Goal: Task Accomplishment & Management: Use online tool/utility

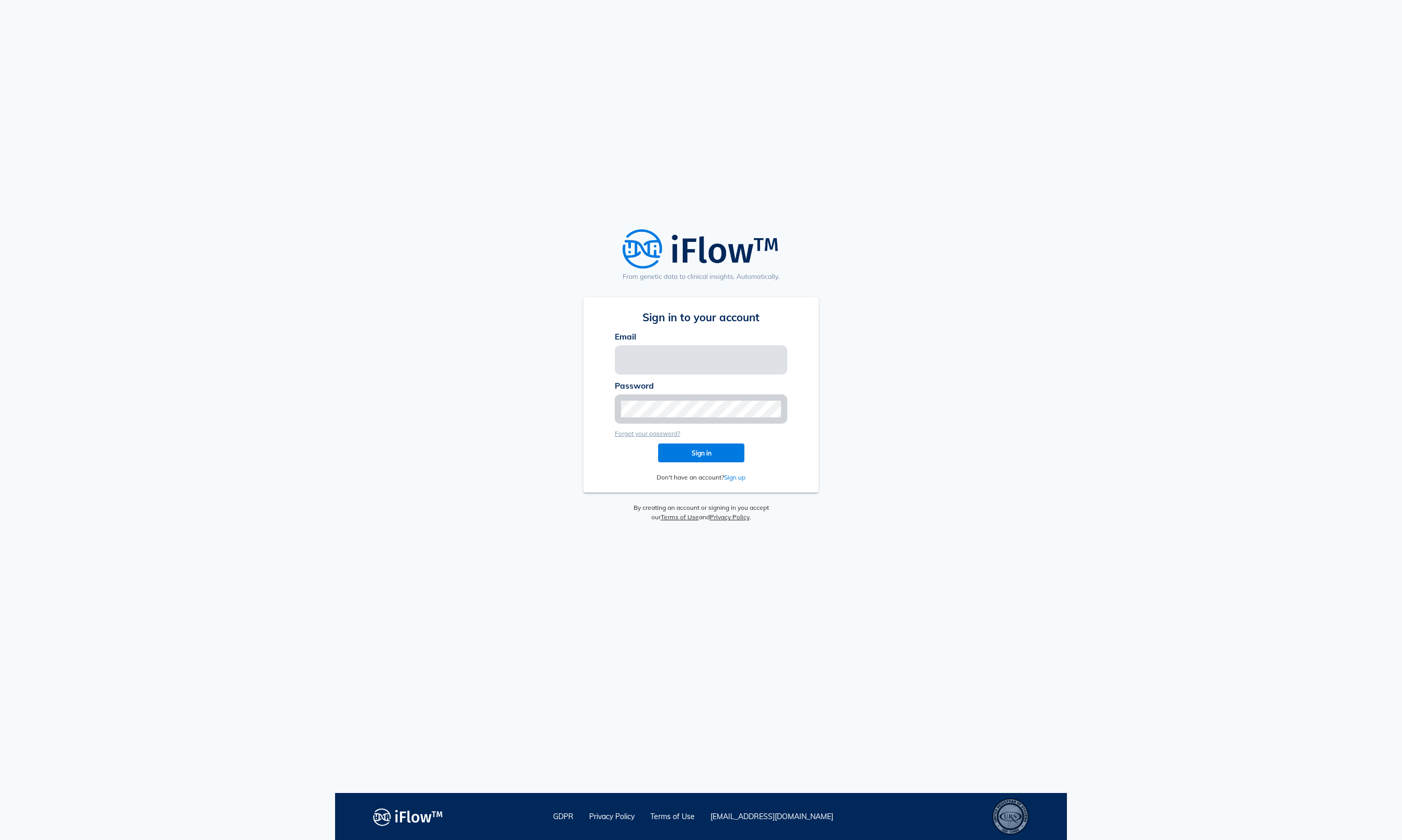
type input "[EMAIL_ADDRESS][PERSON_NAME][DOMAIN_NAME]"
click at [967, 351] on div "Sign in to your account Email [EMAIL_ADDRESS][PERSON_NAME][DOMAIN_NAME] Passwor…" at bounding box center [700, 396] width 732 height 793
click at [738, 444] on button "Sign in" at bounding box center [701, 453] width 87 height 19
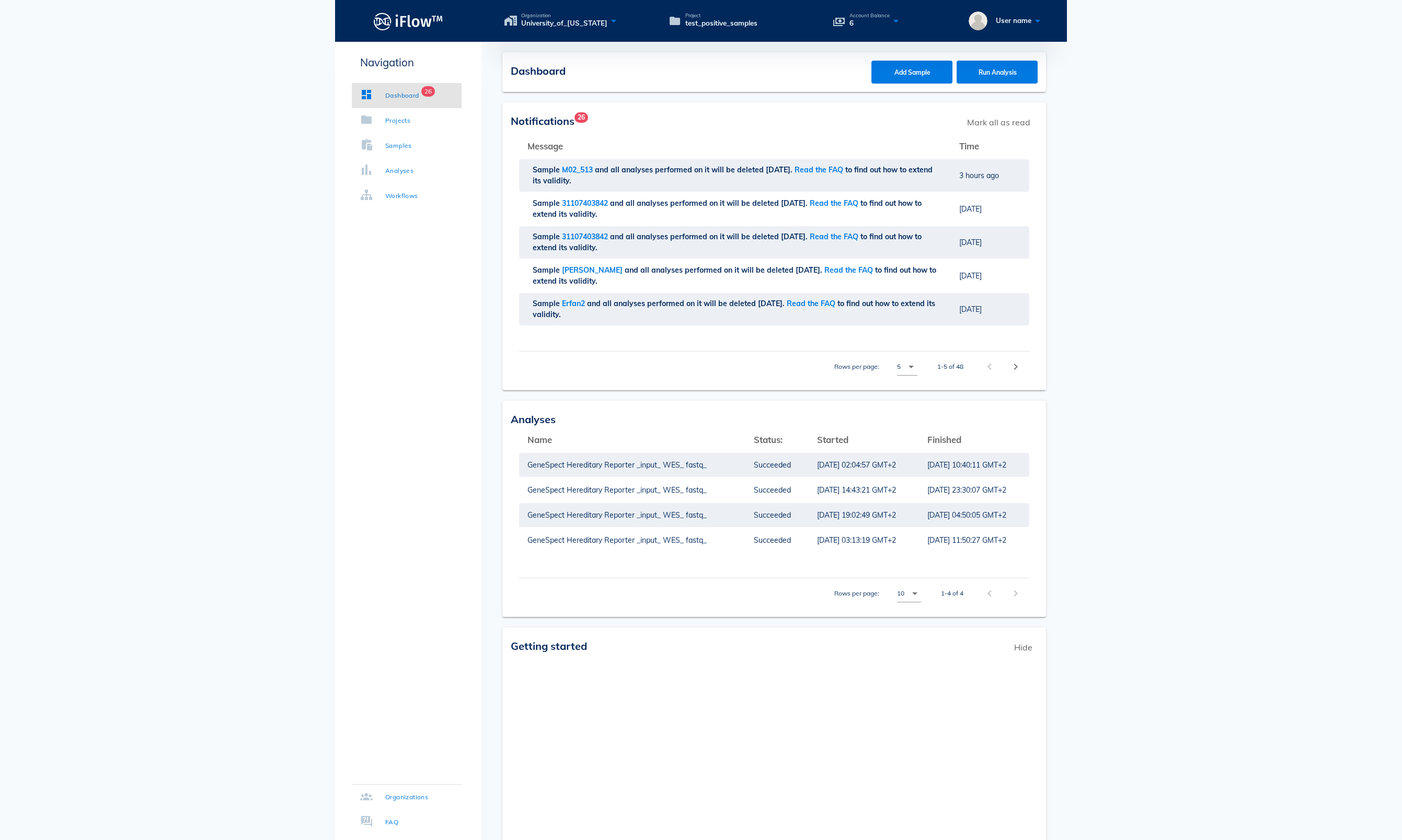
drag, startPoint x: 738, startPoint y: 443, endPoint x: 771, endPoint y: 442, distance: 33.0
click at [771, 428] on div "Analyses" at bounding box center [774, 418] width 527 height 18
click at [620, 28] on icon at bounding box center [614, 21] width 13 height 15
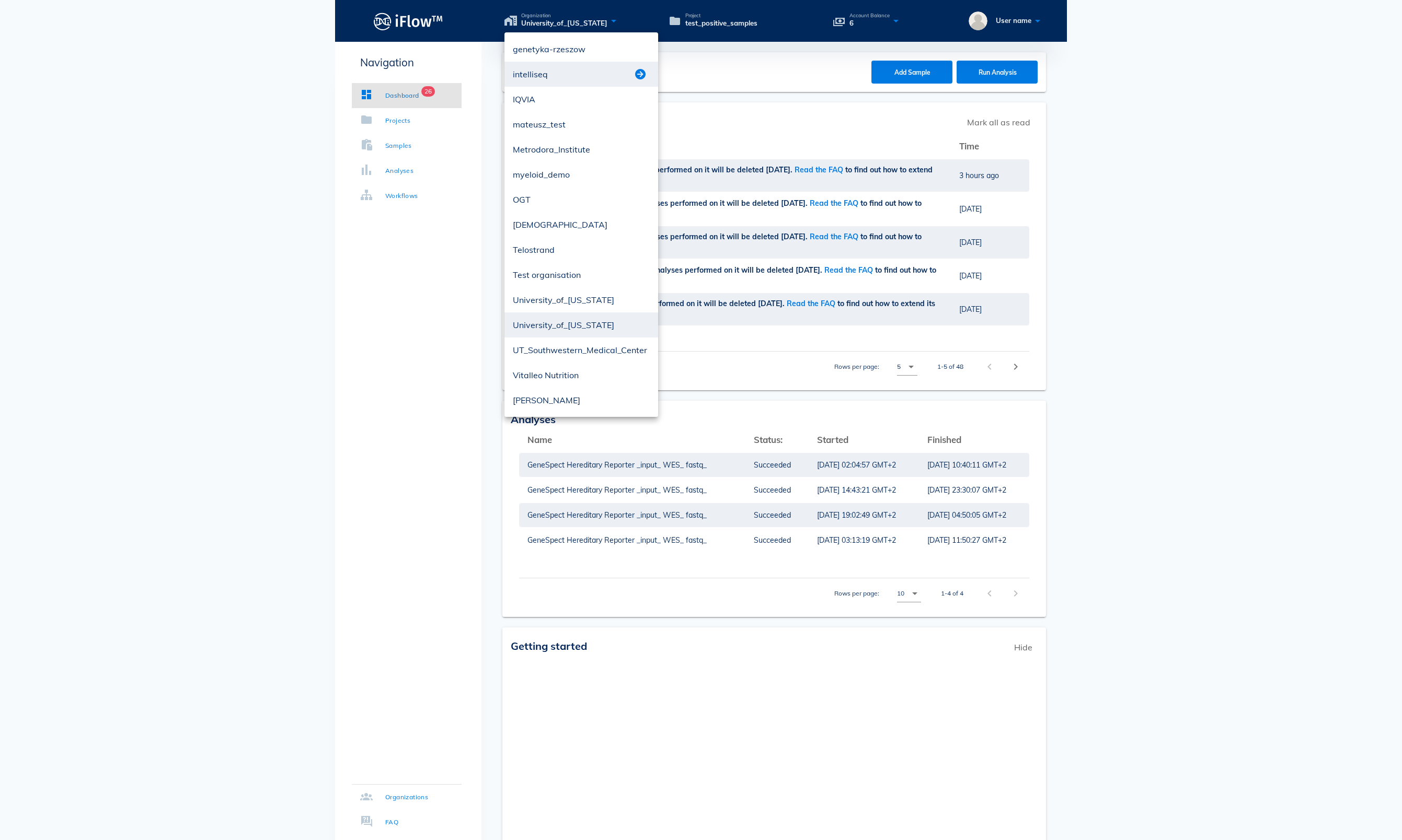
click at [640, 68] on button "button" at bounding box center [640, 74] width 13 height 13
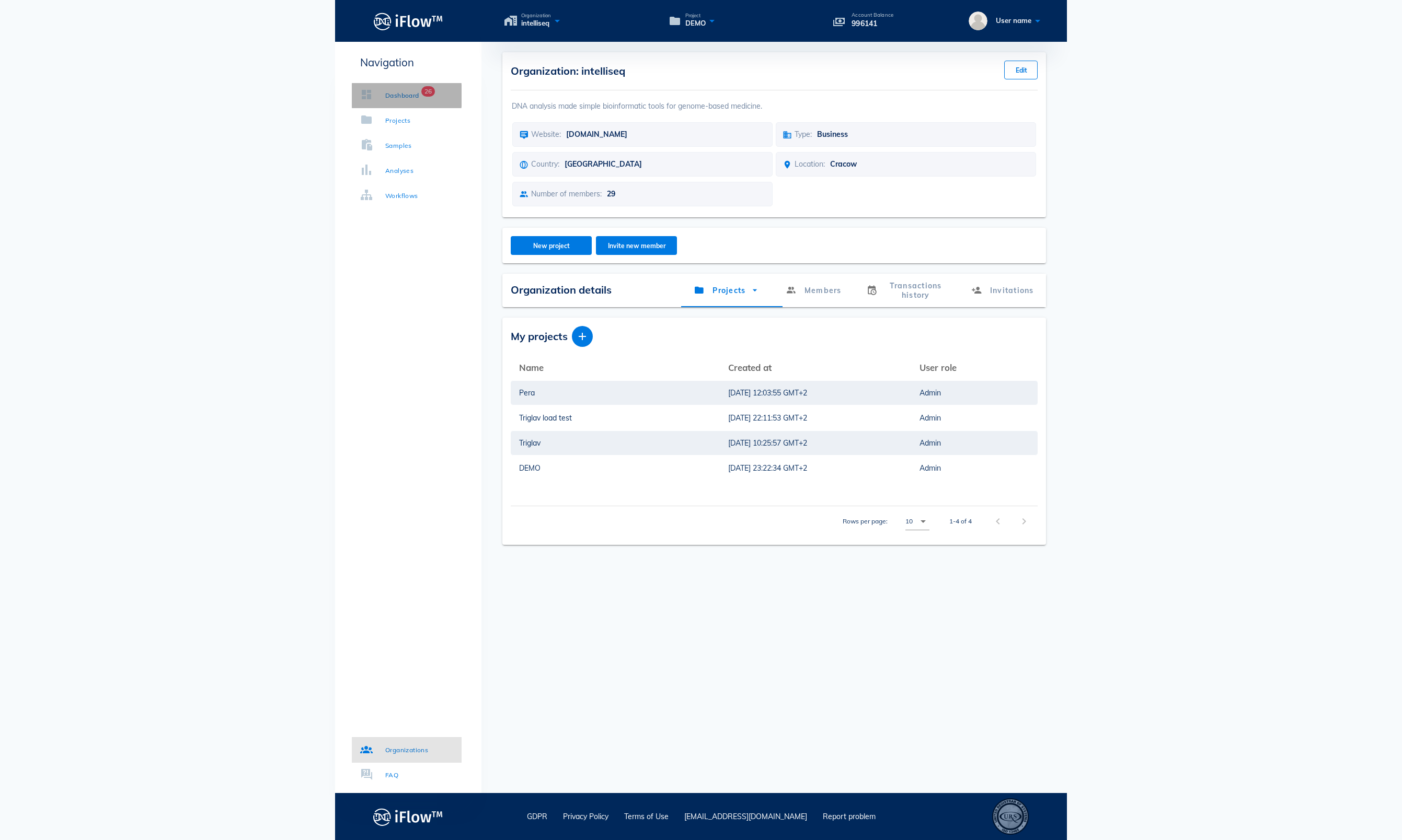
click at [419, 98] on div "Dashboard" at bounding box center [402, 95] width 34 height 11
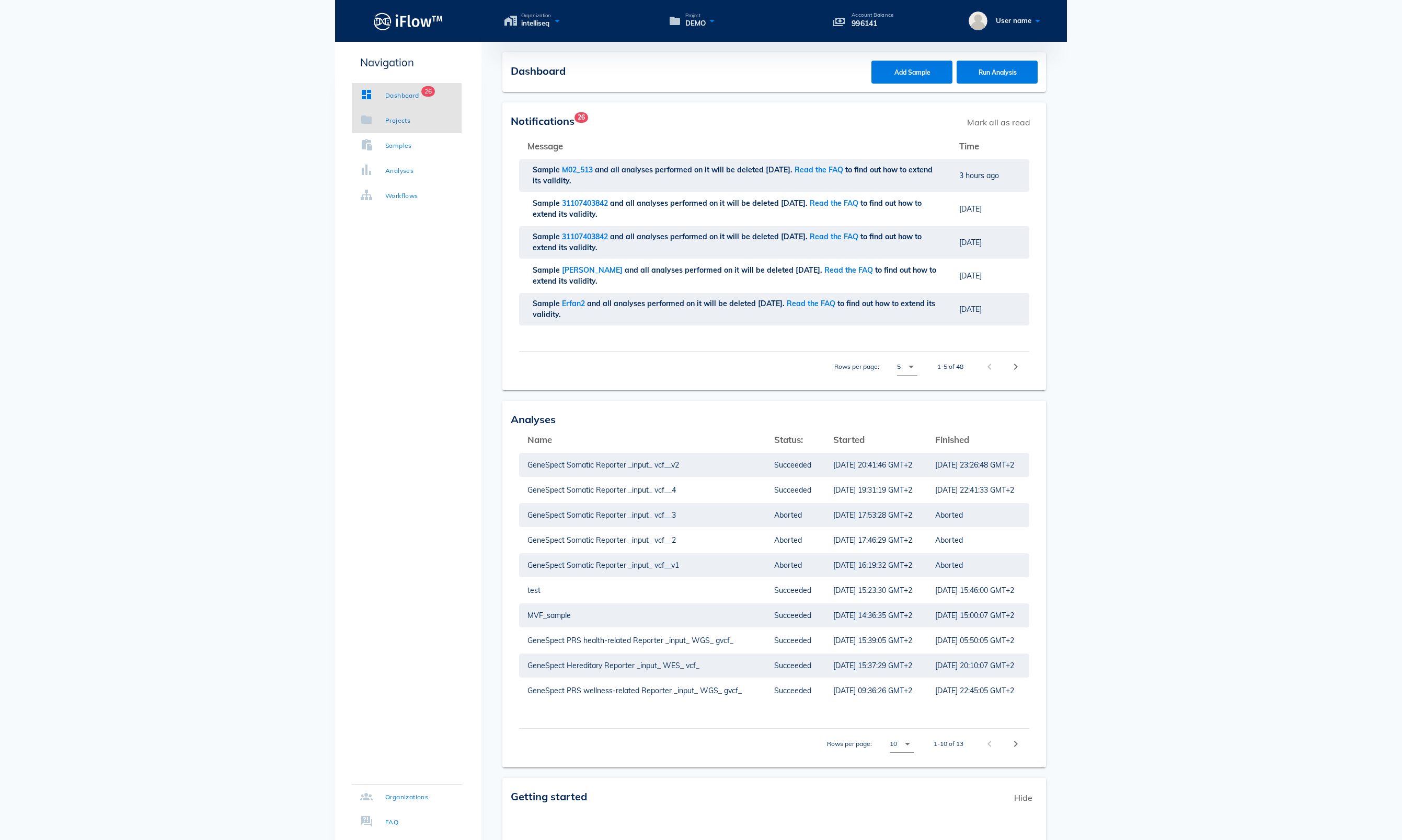
click at [399, 118] on div "Projects" at bounding box center [398, 120] width 25 height 11
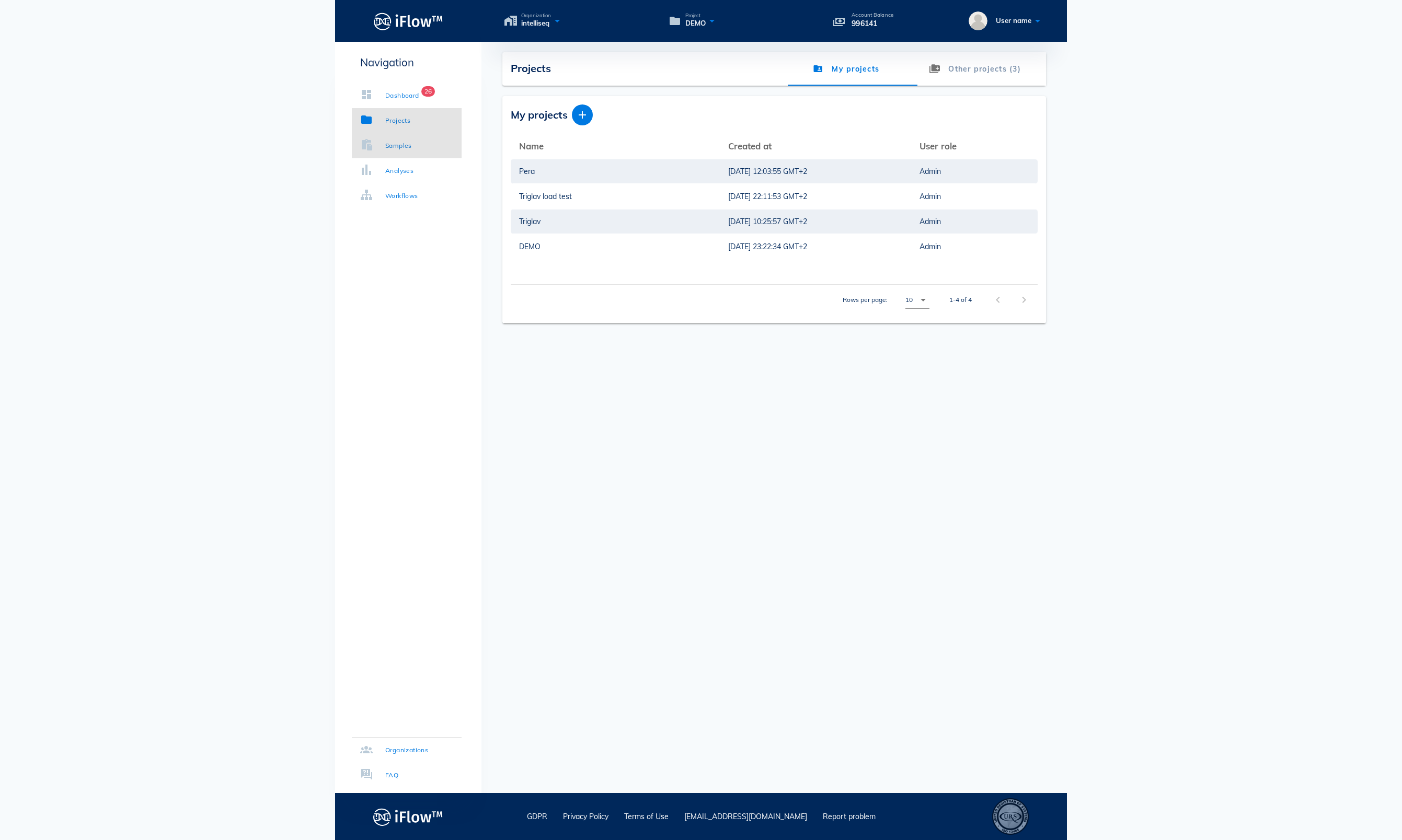
click at [401, 145] on div "Samples" at bounding box center [398, 145] width 27 height 11
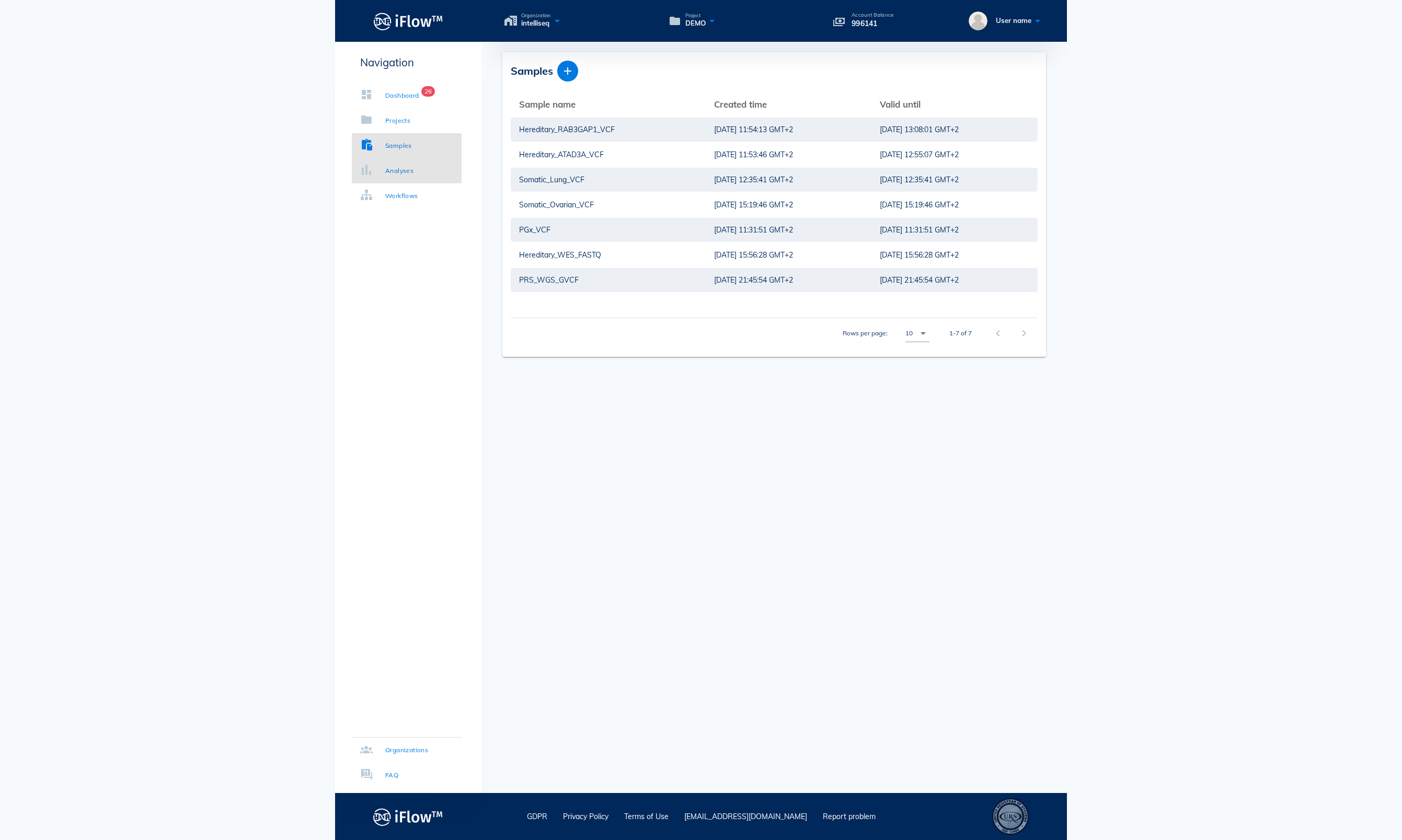
click at [401, 171] on div "Analyses" at bounding box center [399, 171] width 28 height 11
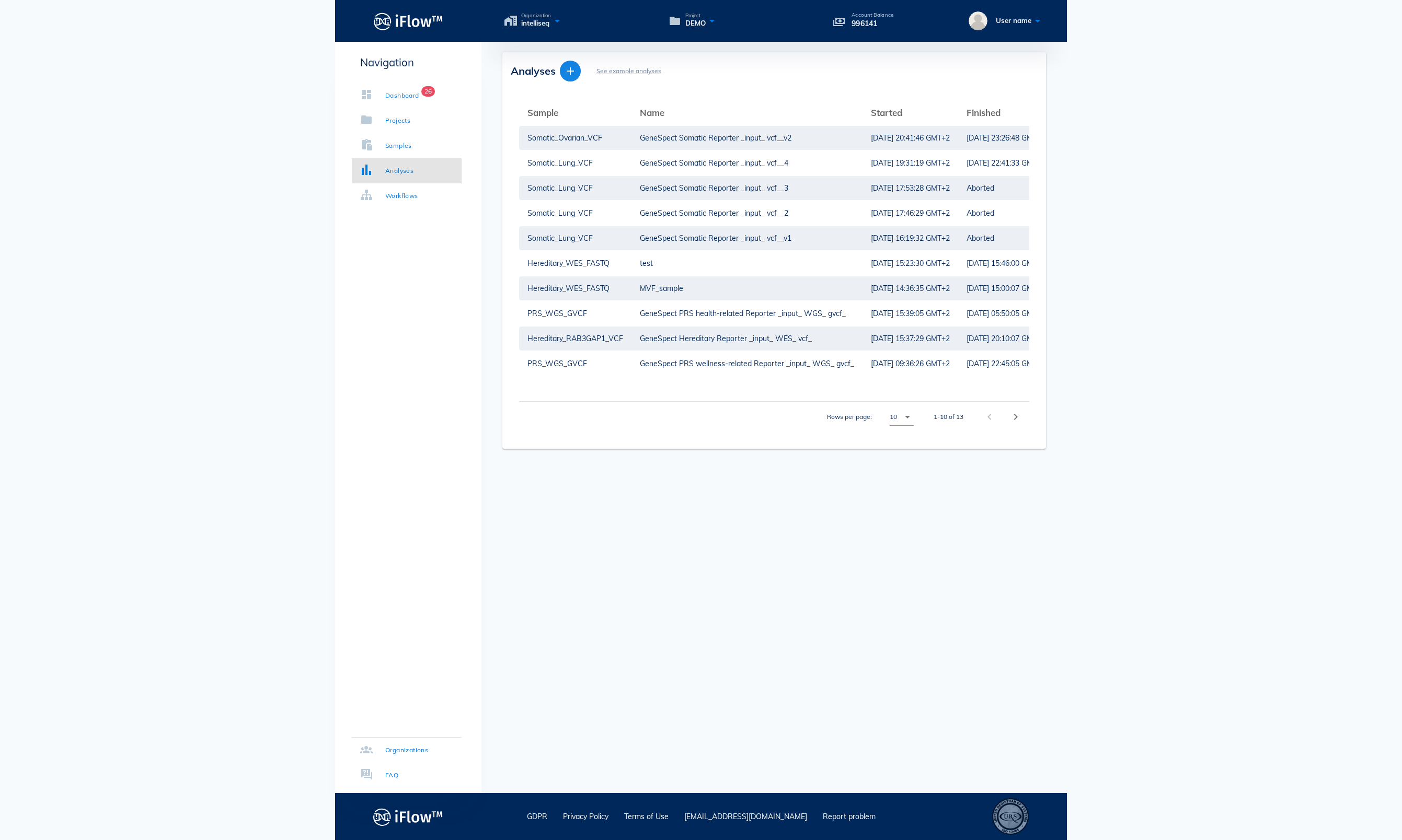
click at [567, 67] on icon "button" at bounding box center [570, 71] width 13 height 13
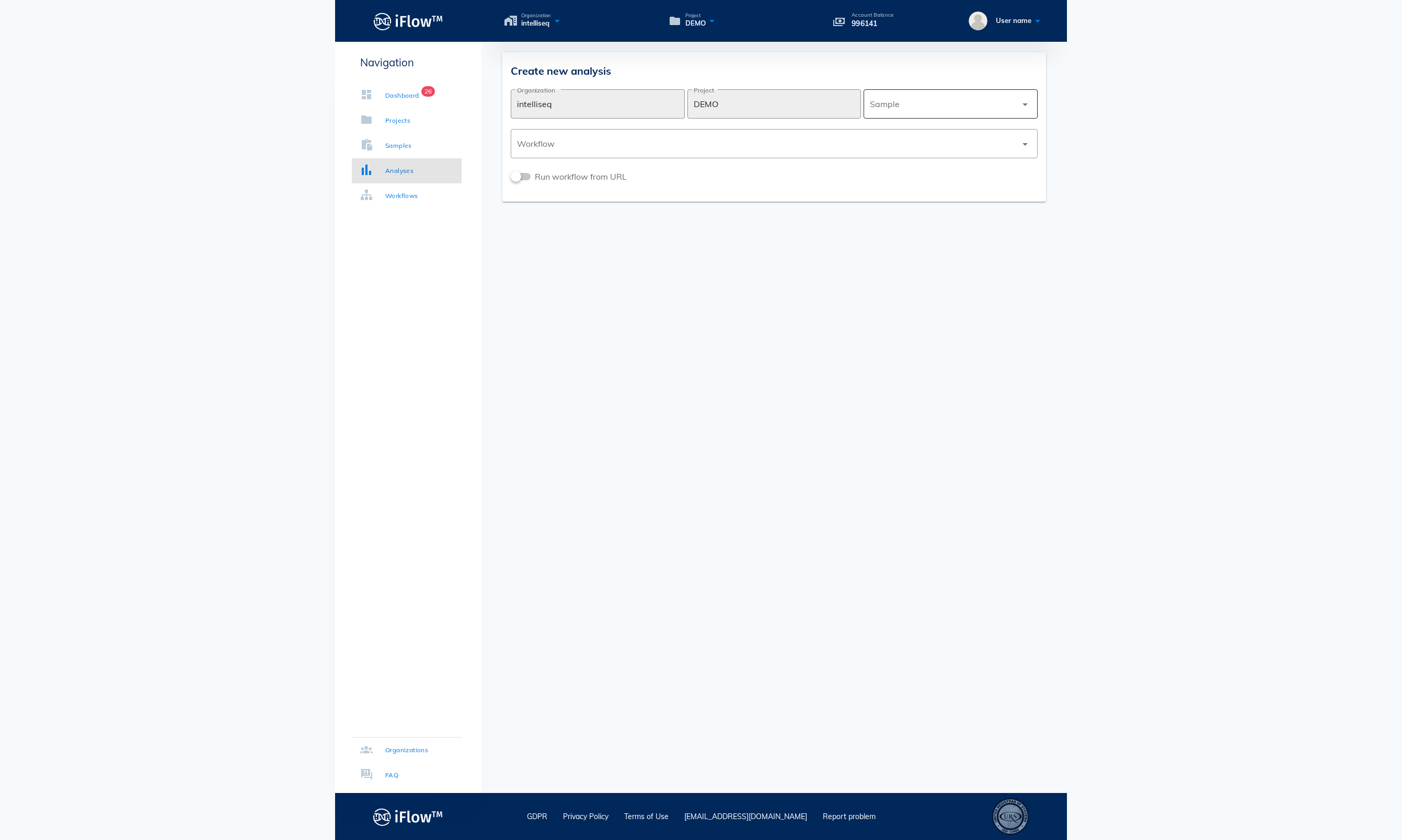
click at [898, 111] on div at bounding box center [943, 104] width 147 height 25
click at [909, 206] on div "Hereditary_ATAD3A_VCF" at bounding box center [950, 206] width 157 height 10
click at [820, 142] on div at bounding box center [766, 144] width 500 height 25
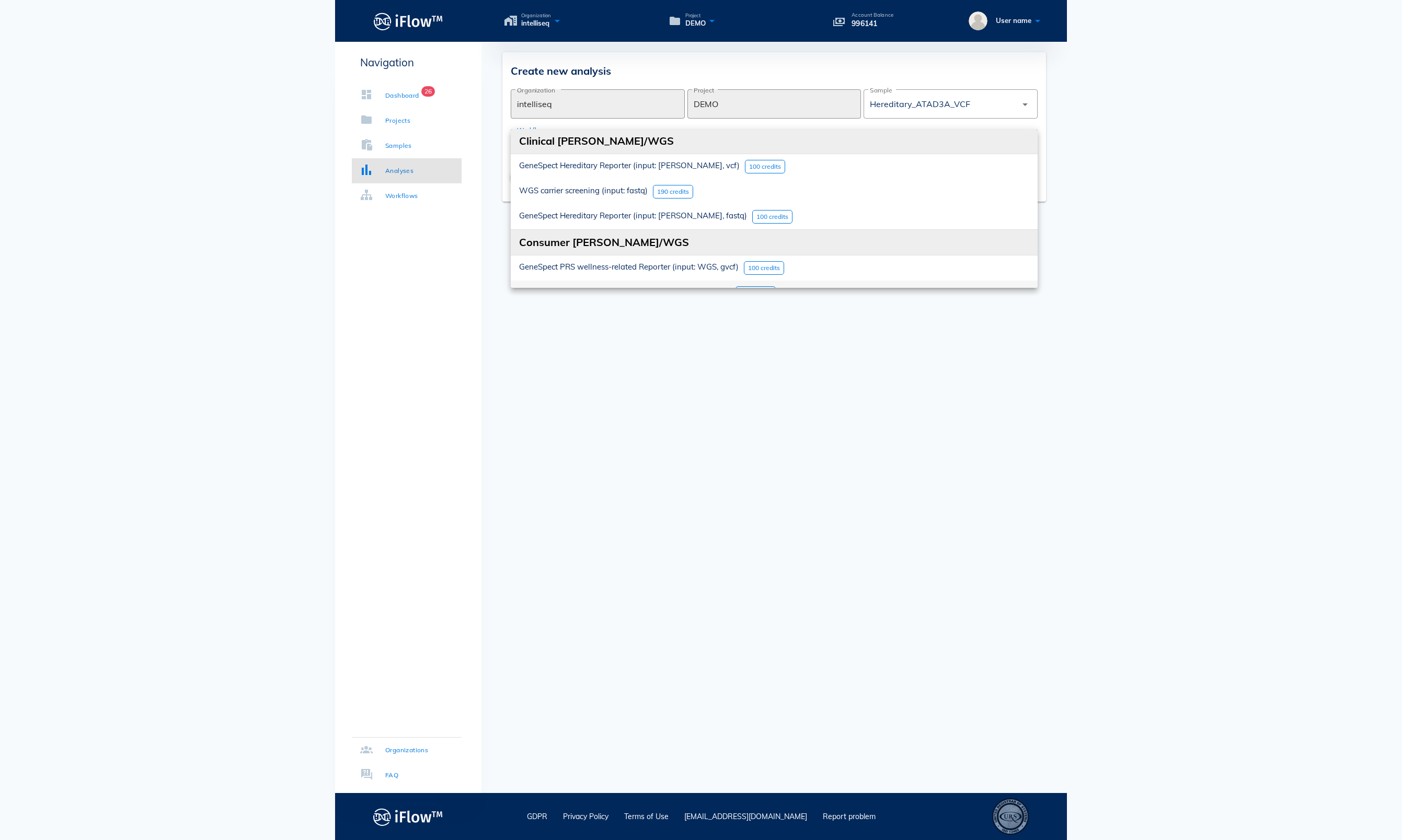
scroll to position [63, 0]
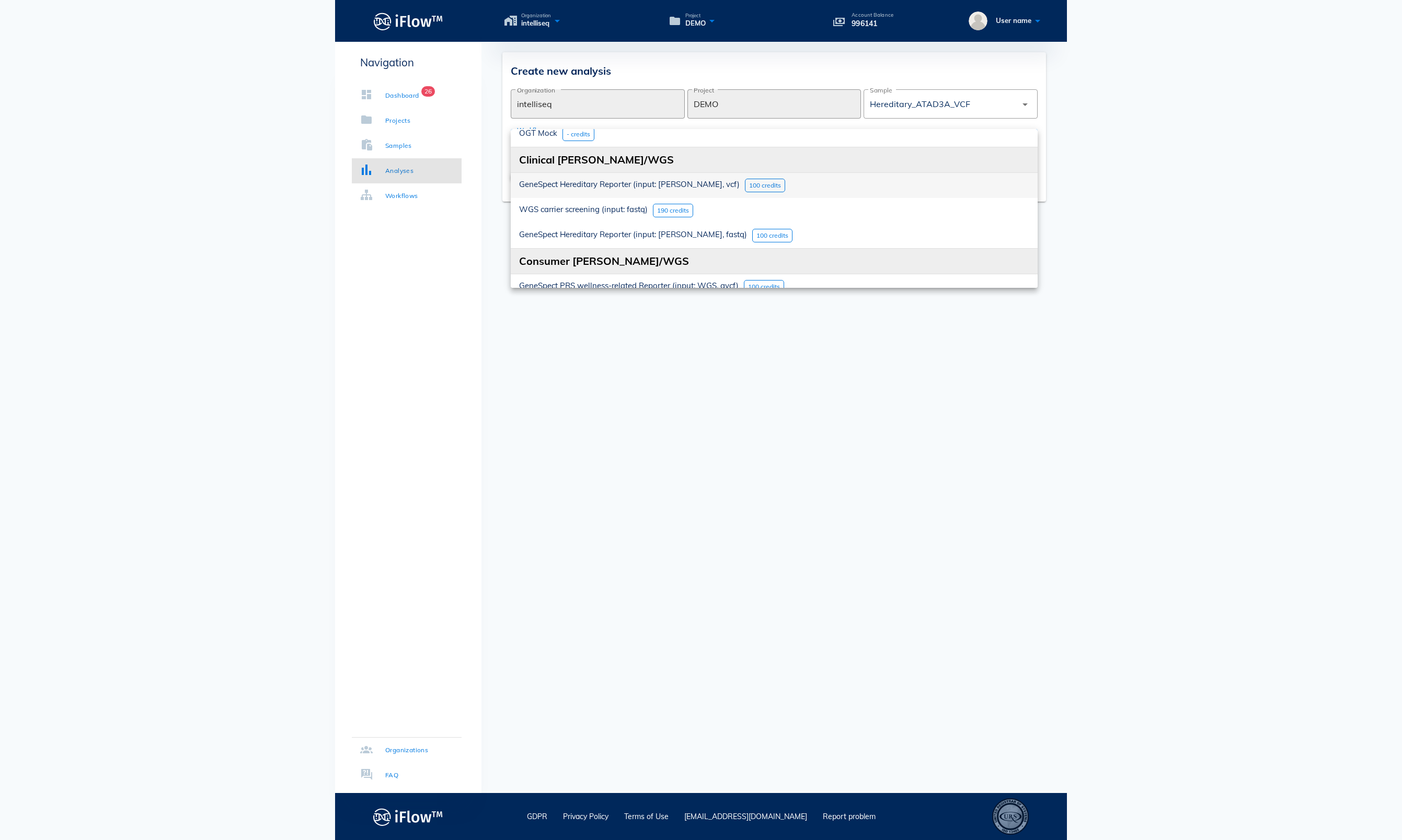
click at [624, 187] on span "GeneSpect Hereditary Reporter (input: [PERSON_NAME], vcf)" at bounding box center [630, 184] width 221 height 10
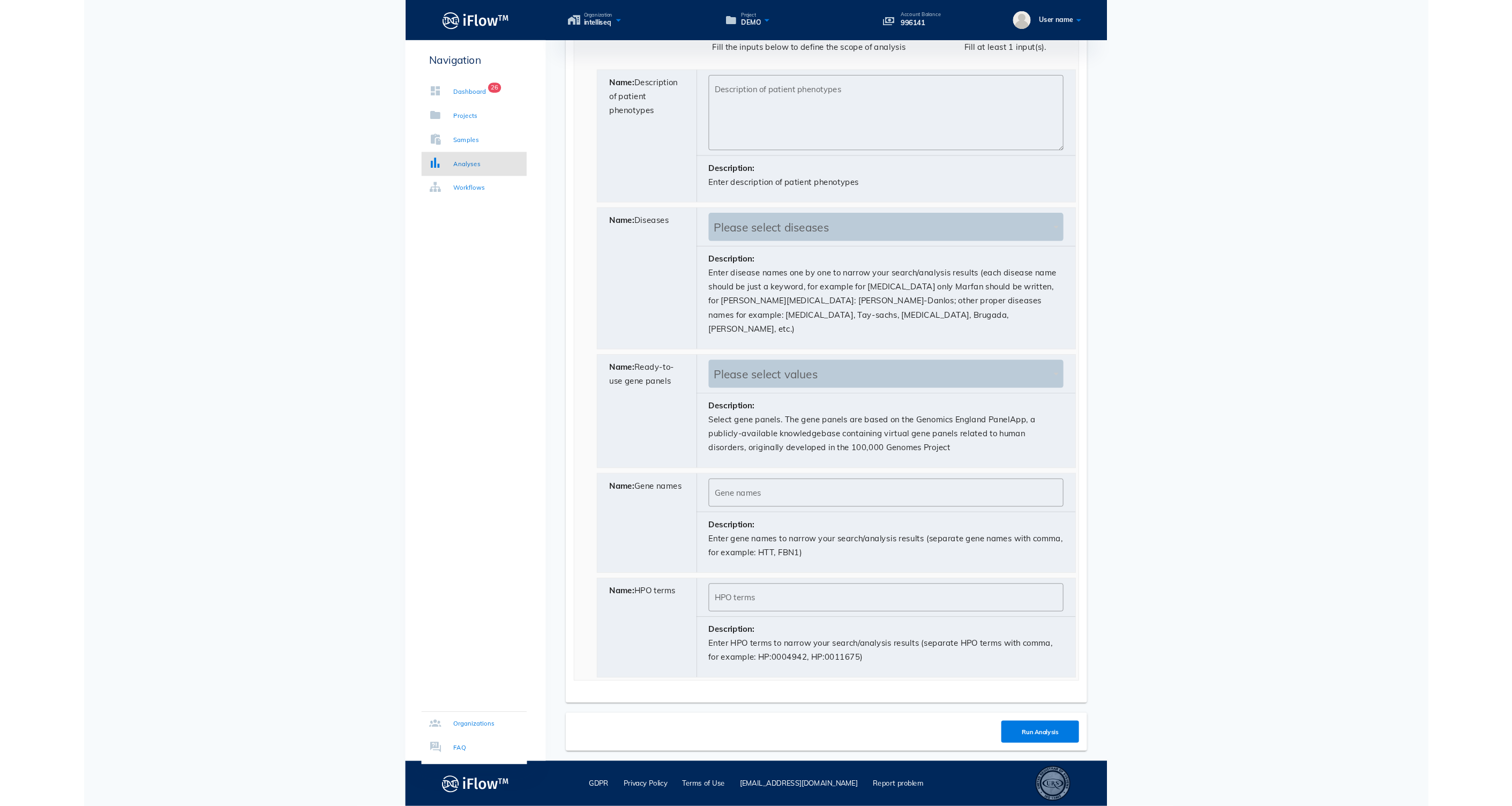
scroll to position [604, 0]
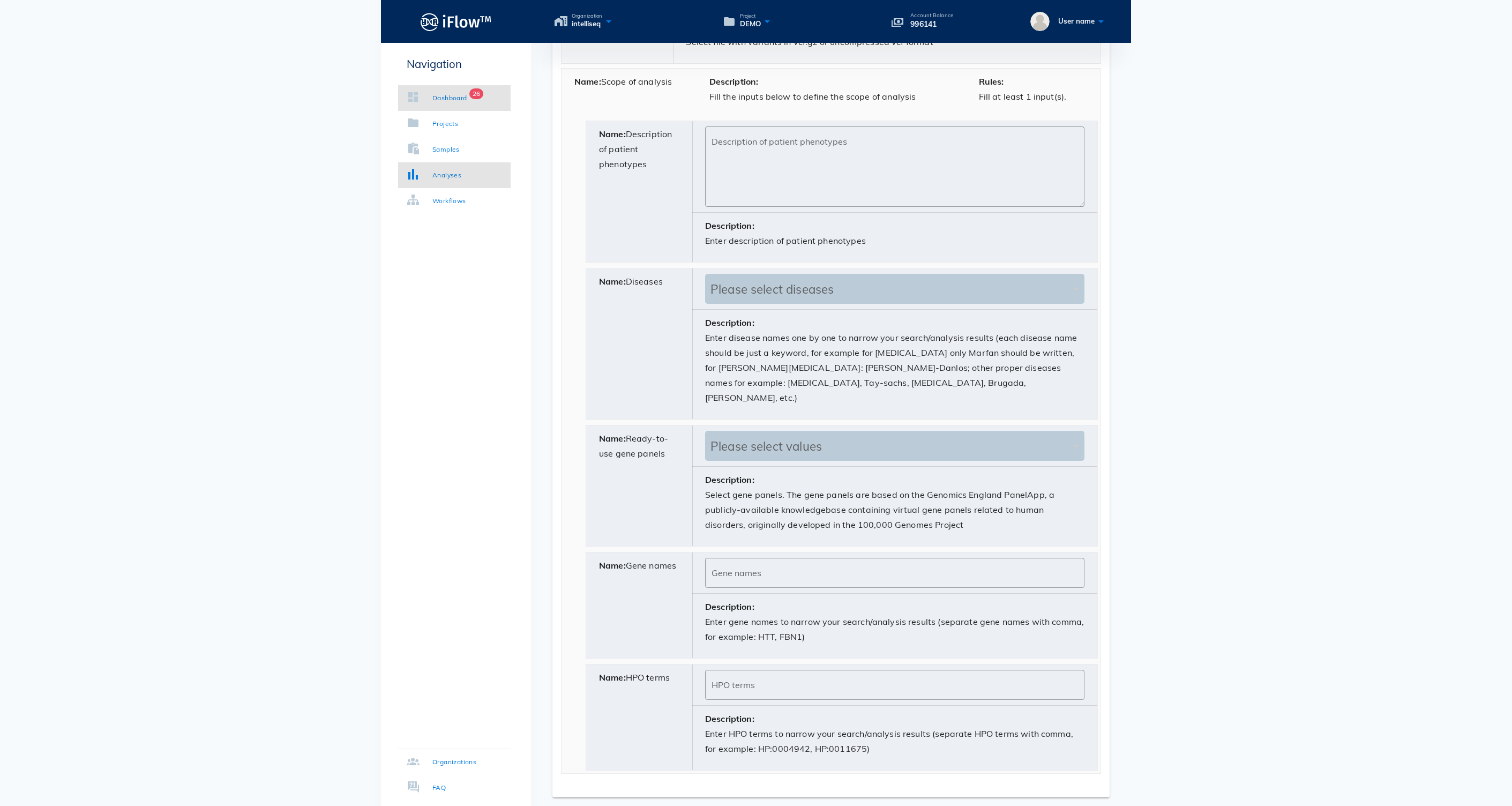
click at [451, 96] on div "Dashboard" at bounding box center [450, 98] width 35 height 11
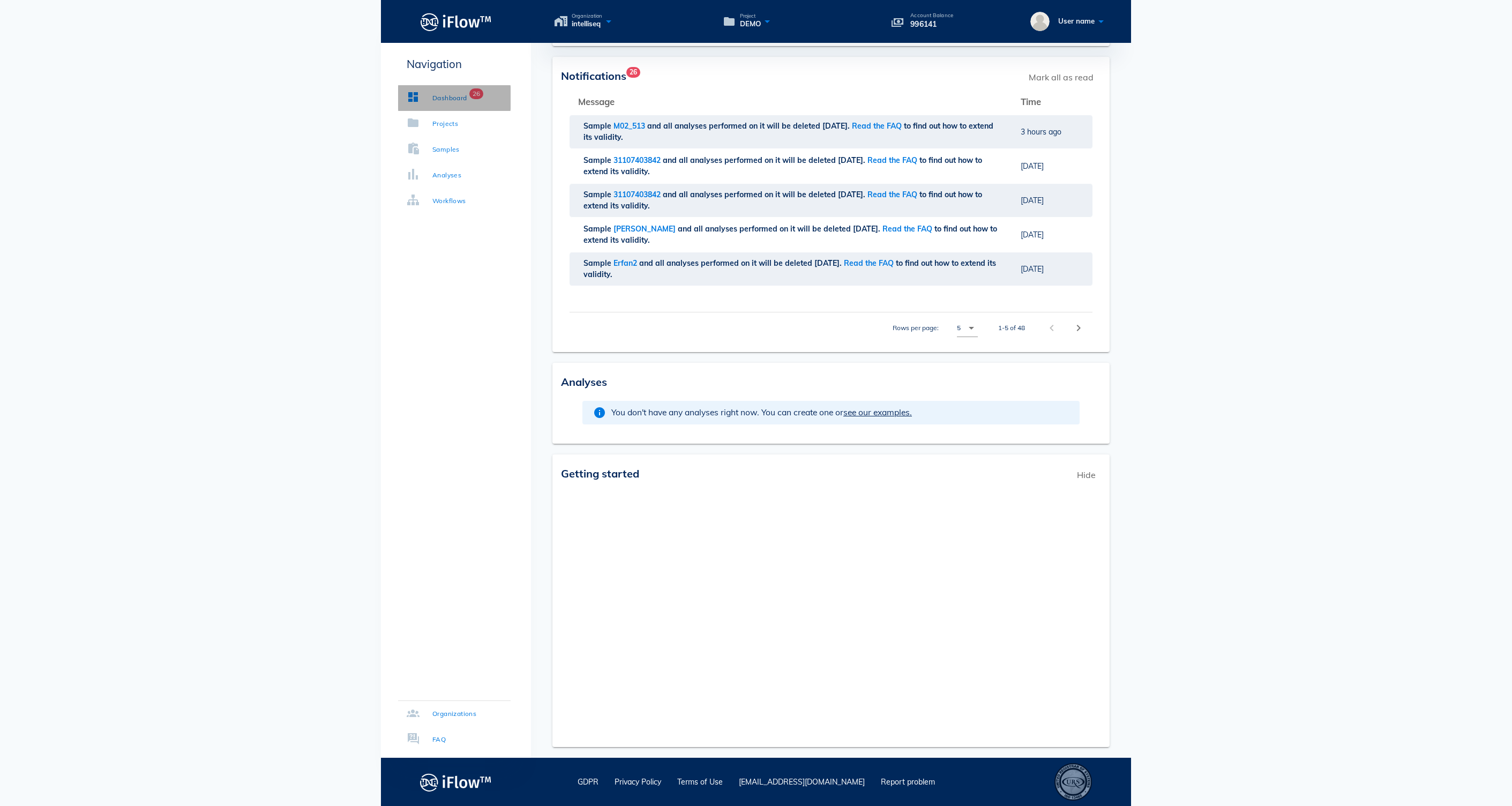
scroll to position [85, 0]
